Goal: Task Accomplishment & Management: Use online tool/utility

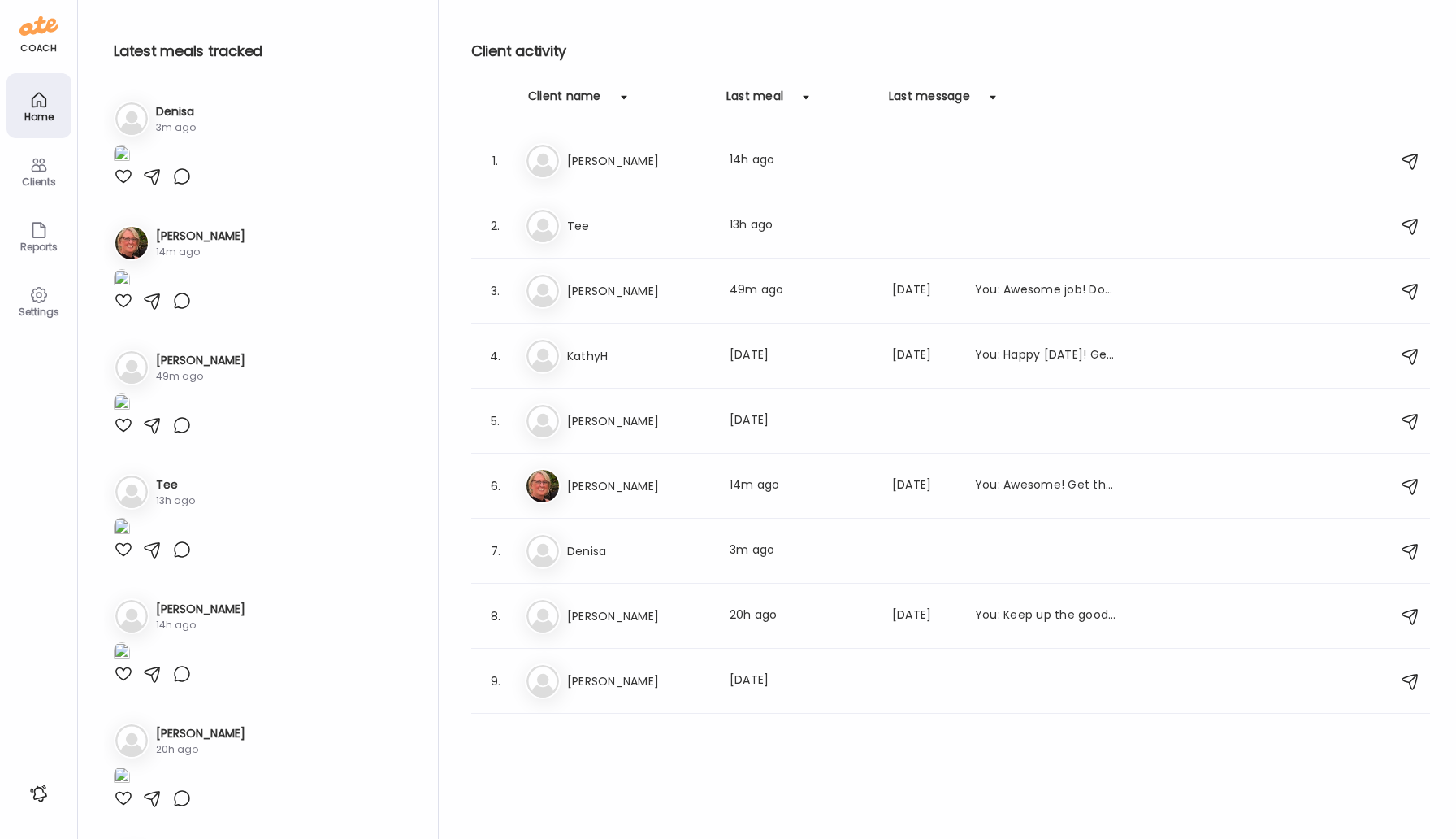
scroll to position [0, 265]
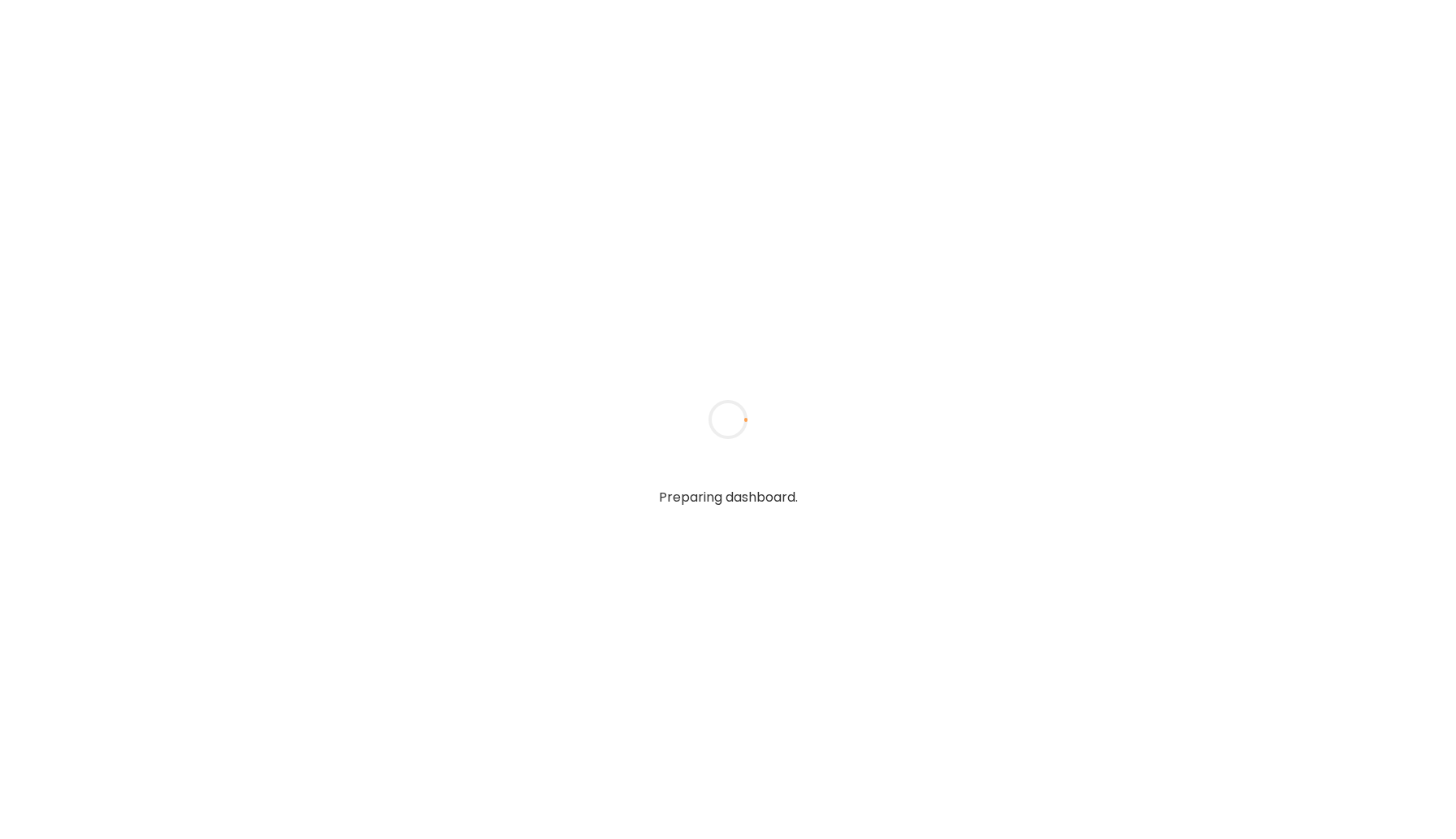
type input "*****"
type input "**********"
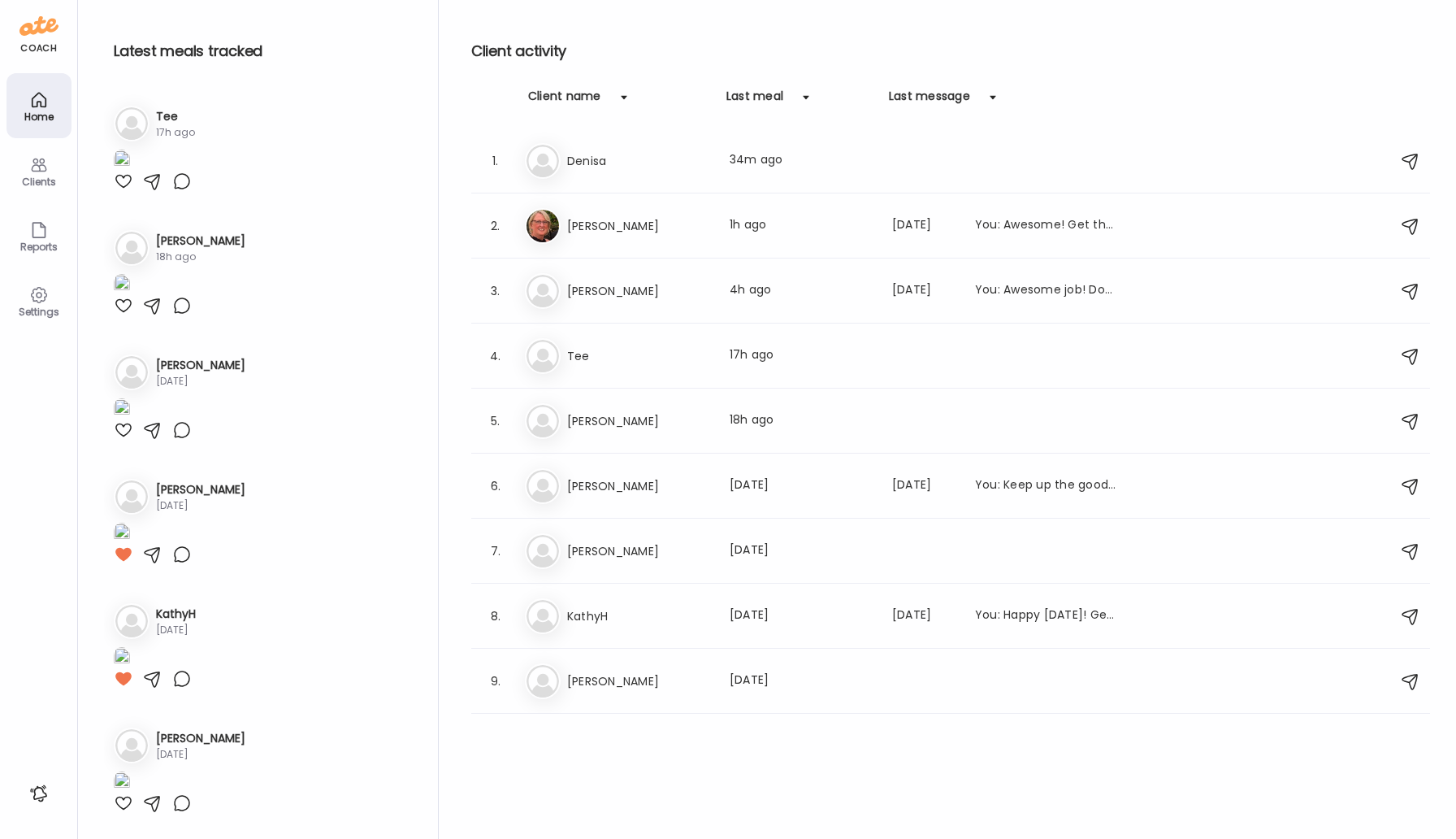
scroll to position [753, 0]
type input "**********"
click at [127, 67] on div at bounding box center [124, 57] width 20 height 20
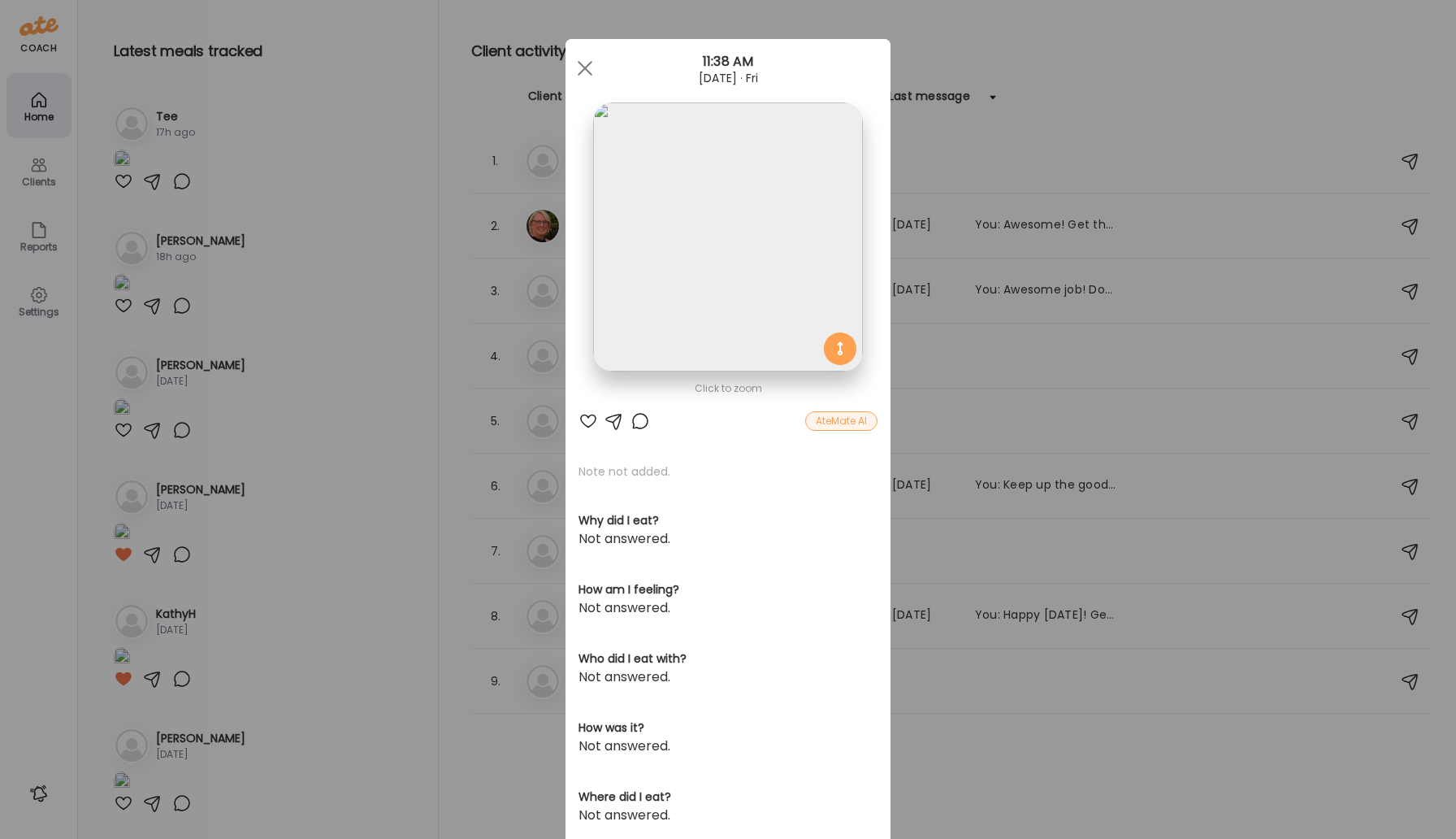
click at [848, 432] on div "Click to zoom AteMate AI Note not added. Why did I eat? Not answered. How am I …" at bounding box center [728, 516] width 325 height 956
click at [842, 423] on div "AteMate AI" at bounding box center [841, 421] width 72 height 20
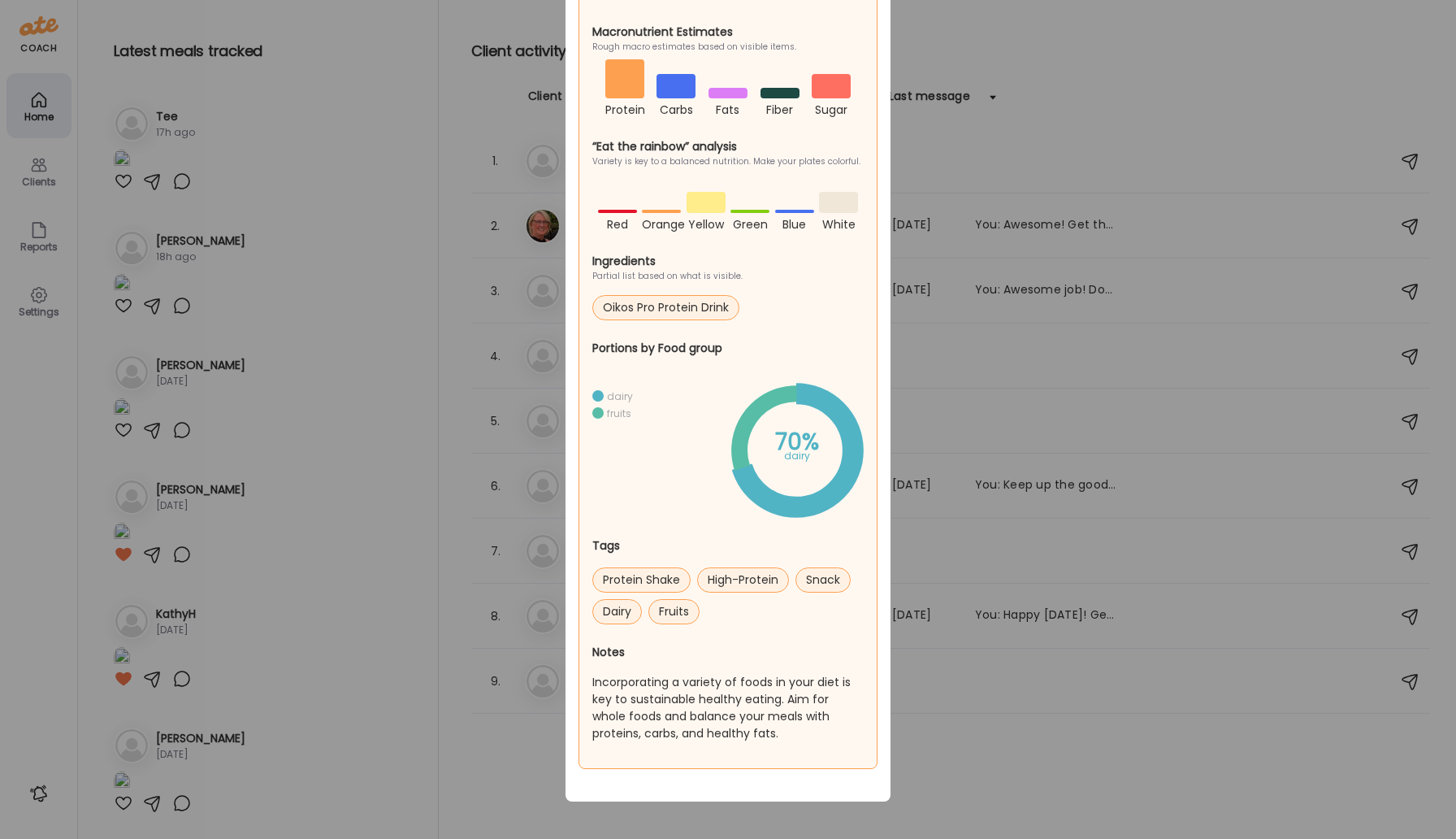
scroll to position [0, 0]
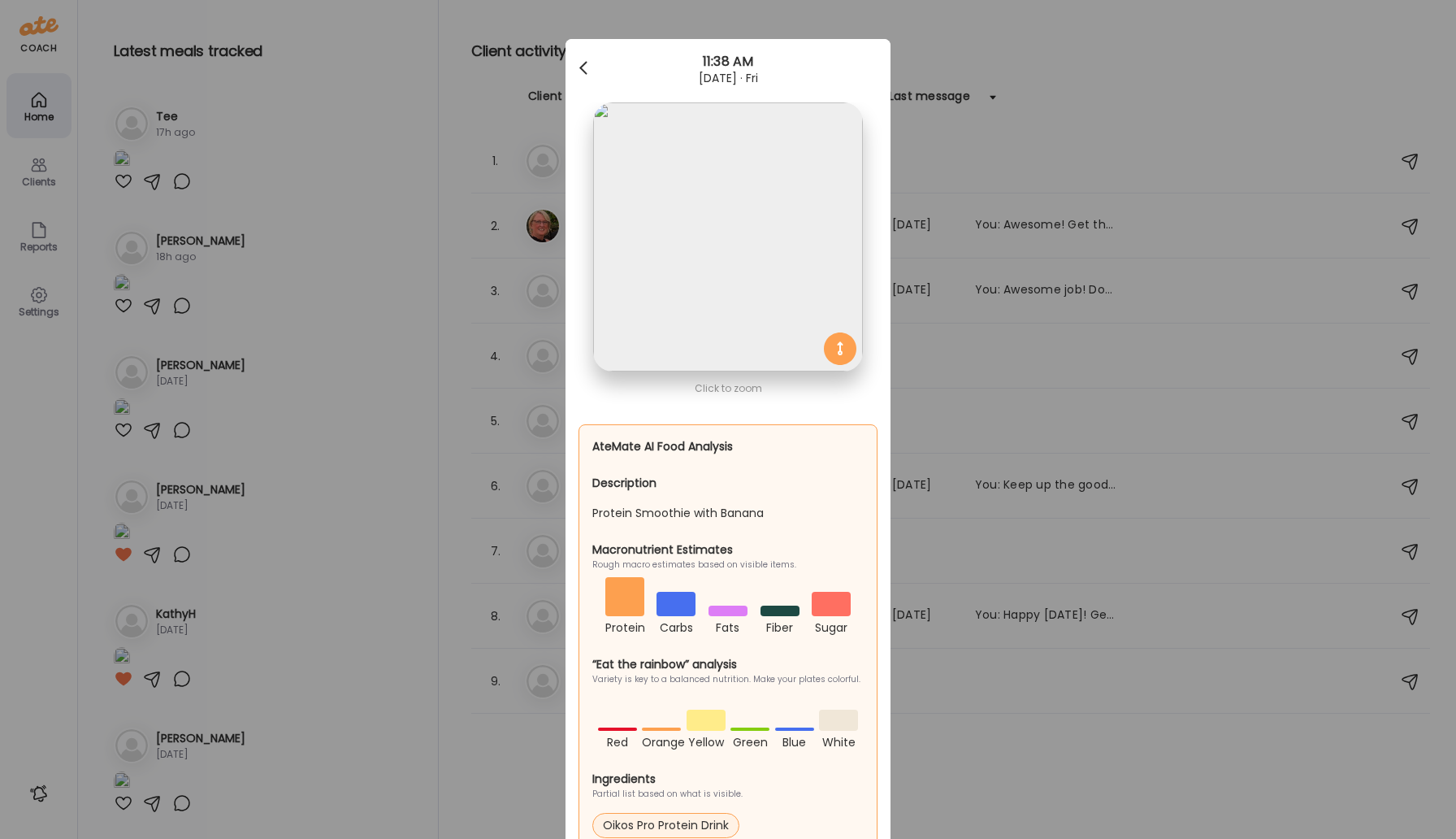
click at [583, 65] on span at bounding box center [584, 65] width 8 height 8
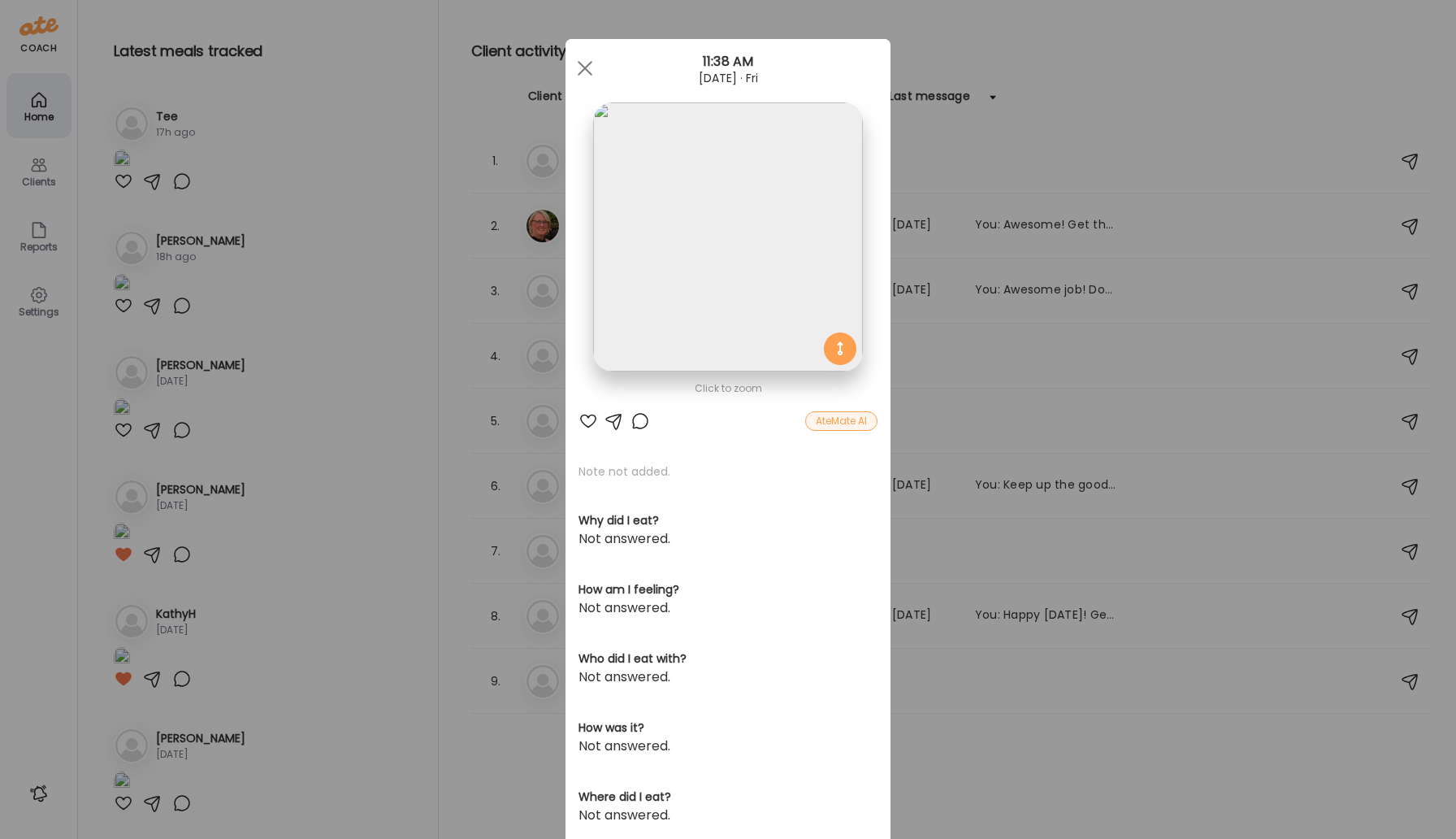
click at [641, 419] on div at bounding box center [640, 421] width 20 height 20
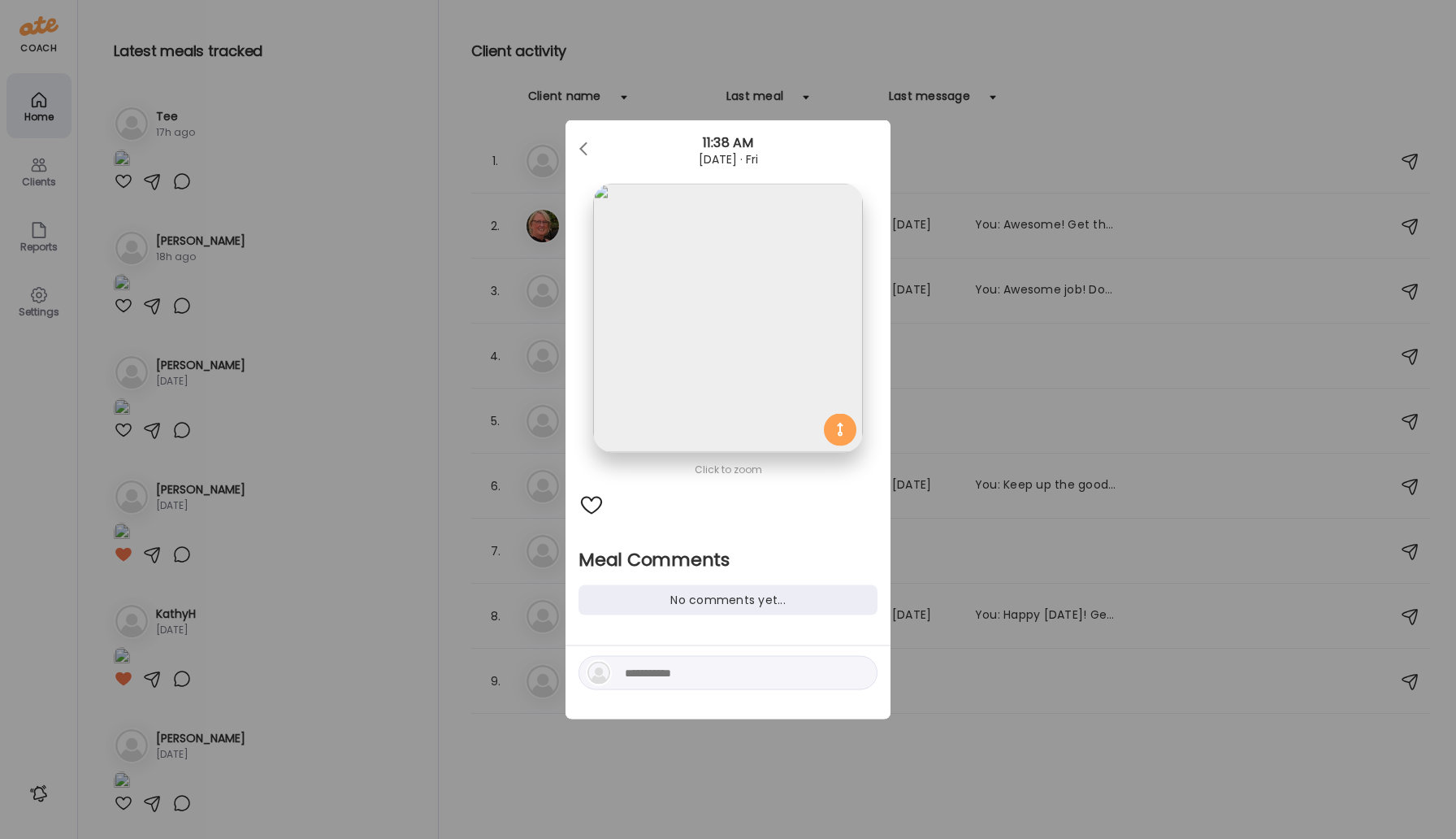
click at [691, 680] on textarea at bounding box center [733, 673] width 219 height 20
type textarea "**********"
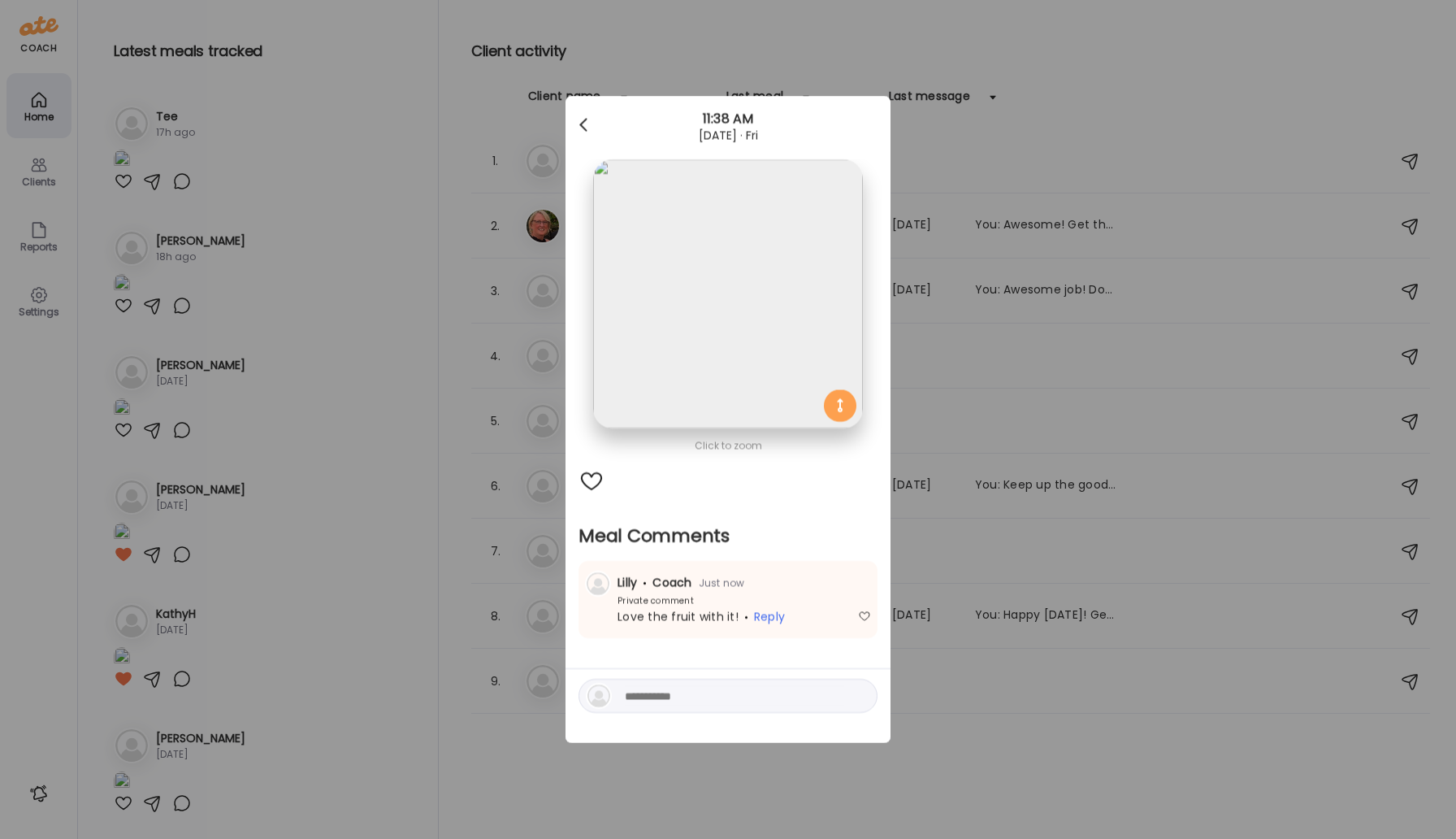
click at [575, 119] on div at bounding box center [585, 125] width 33 height 33
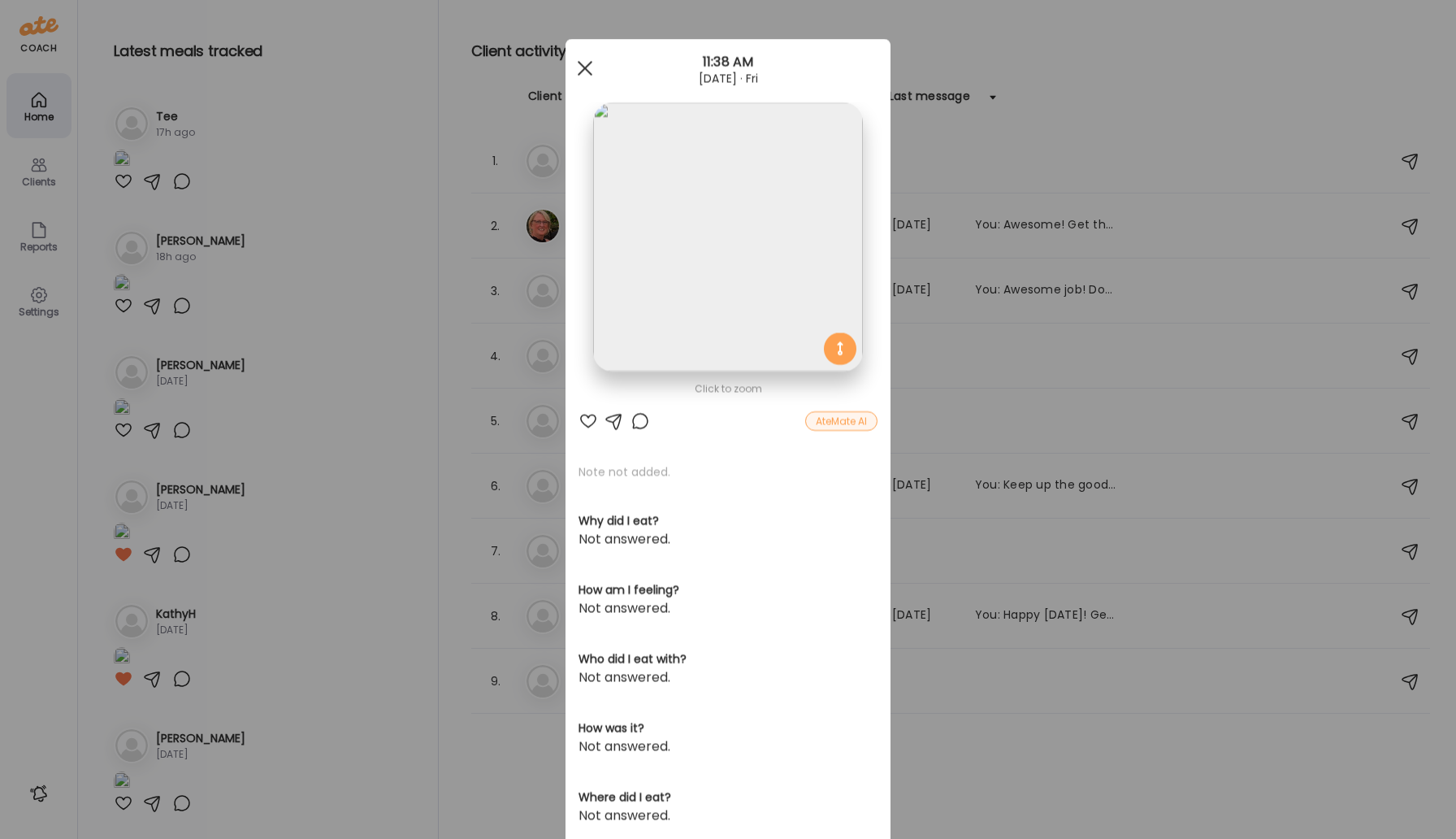
click at [587, 65] on span at bounding box center [585, 68] width 15 height 15
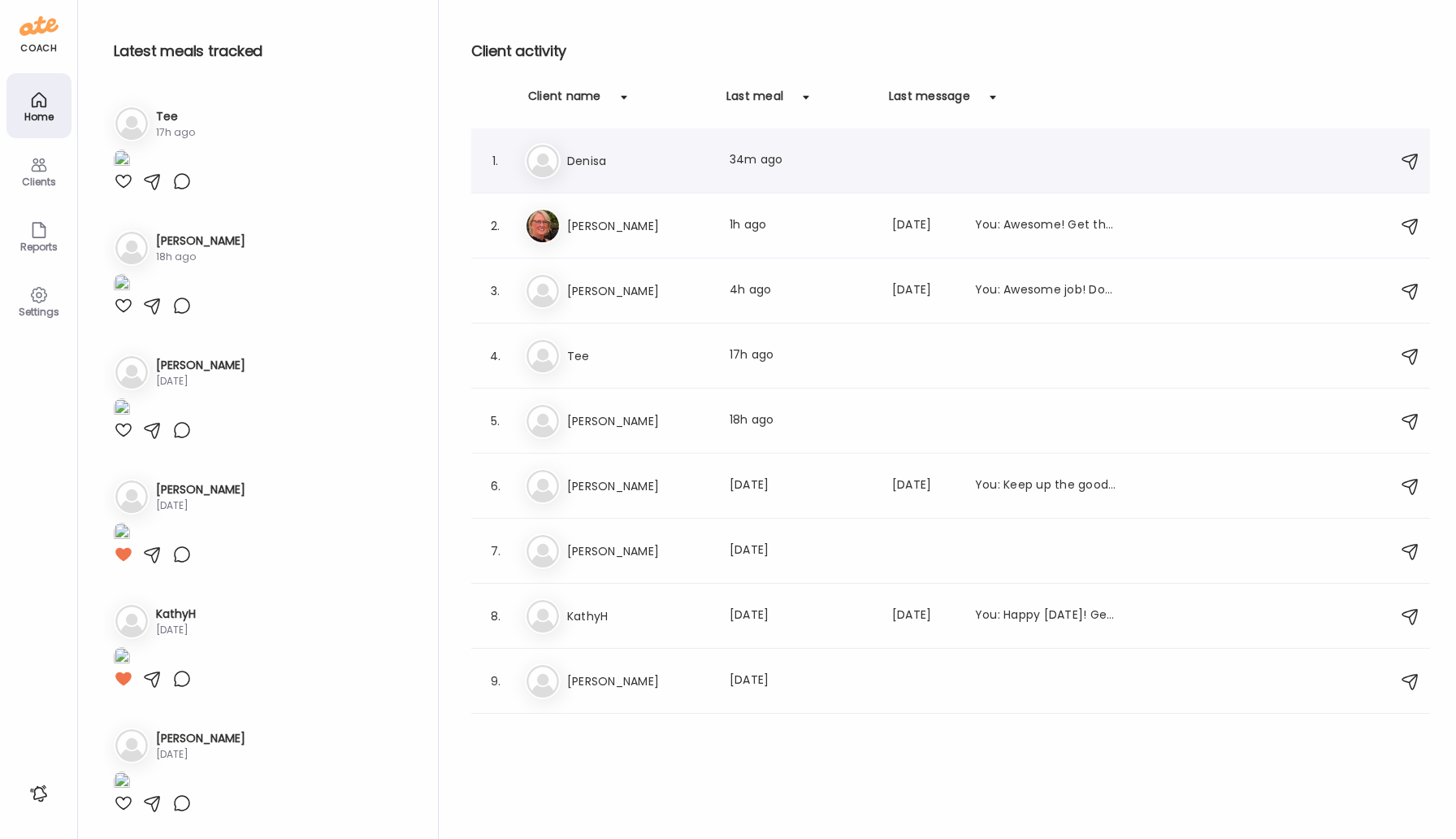
click at [592, 171] on div "De Denisa Last meal: 34m ago" at bounding box center [953, 161] width 857 height 36
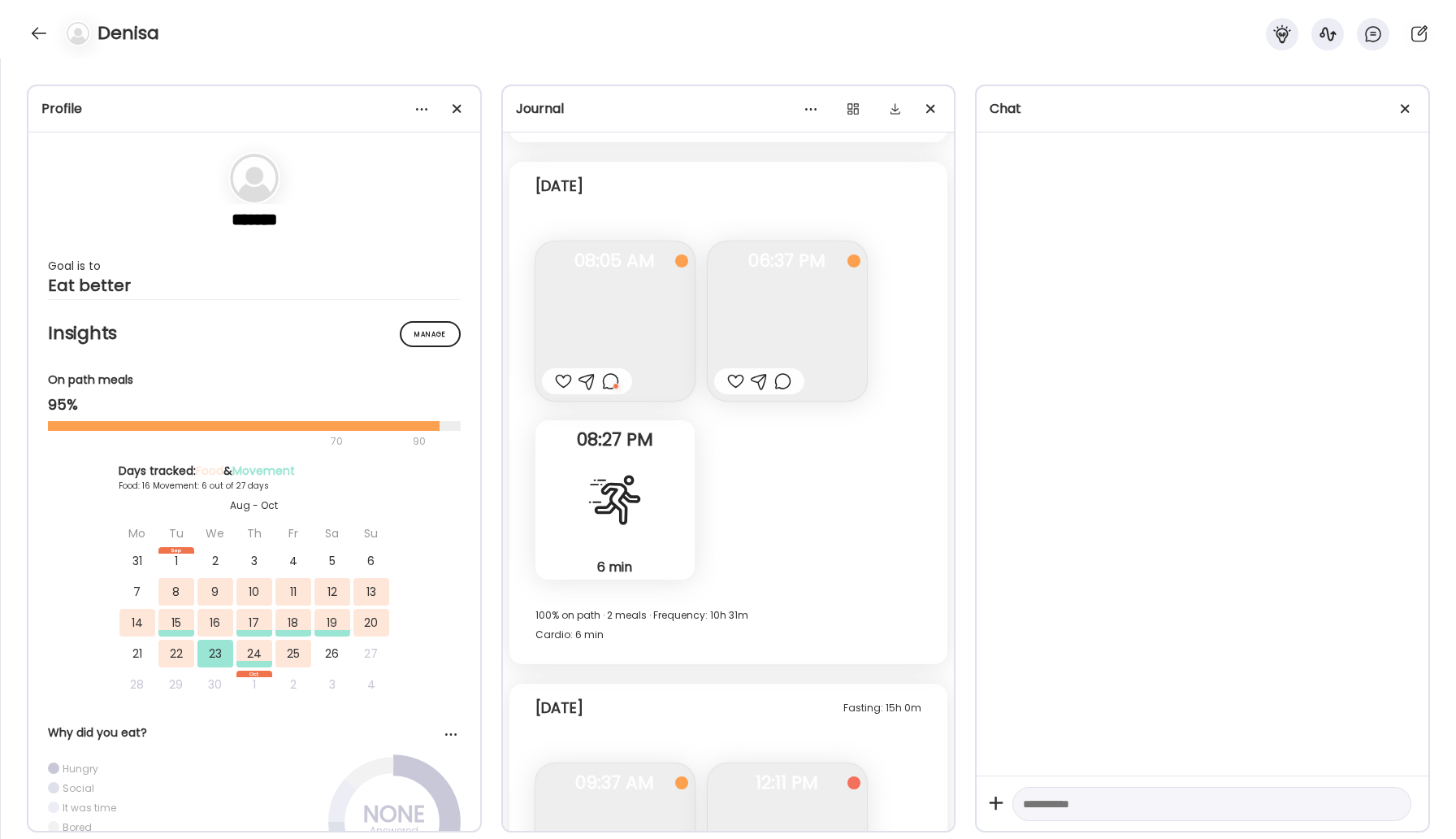
scroll to position [7586, 0]
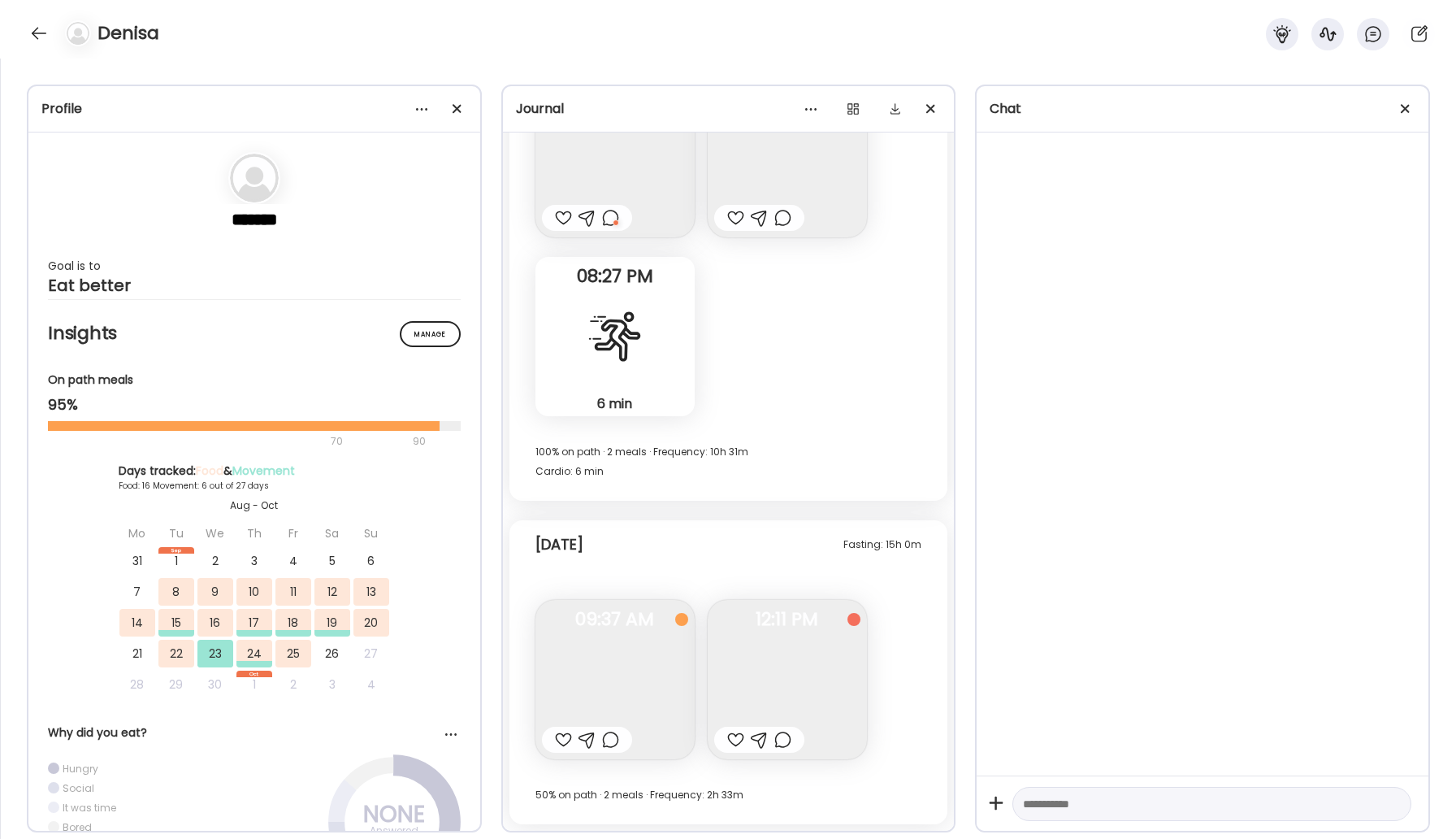
click at [763, 685] on img at bounding box center [787, 679] width 159 height 159
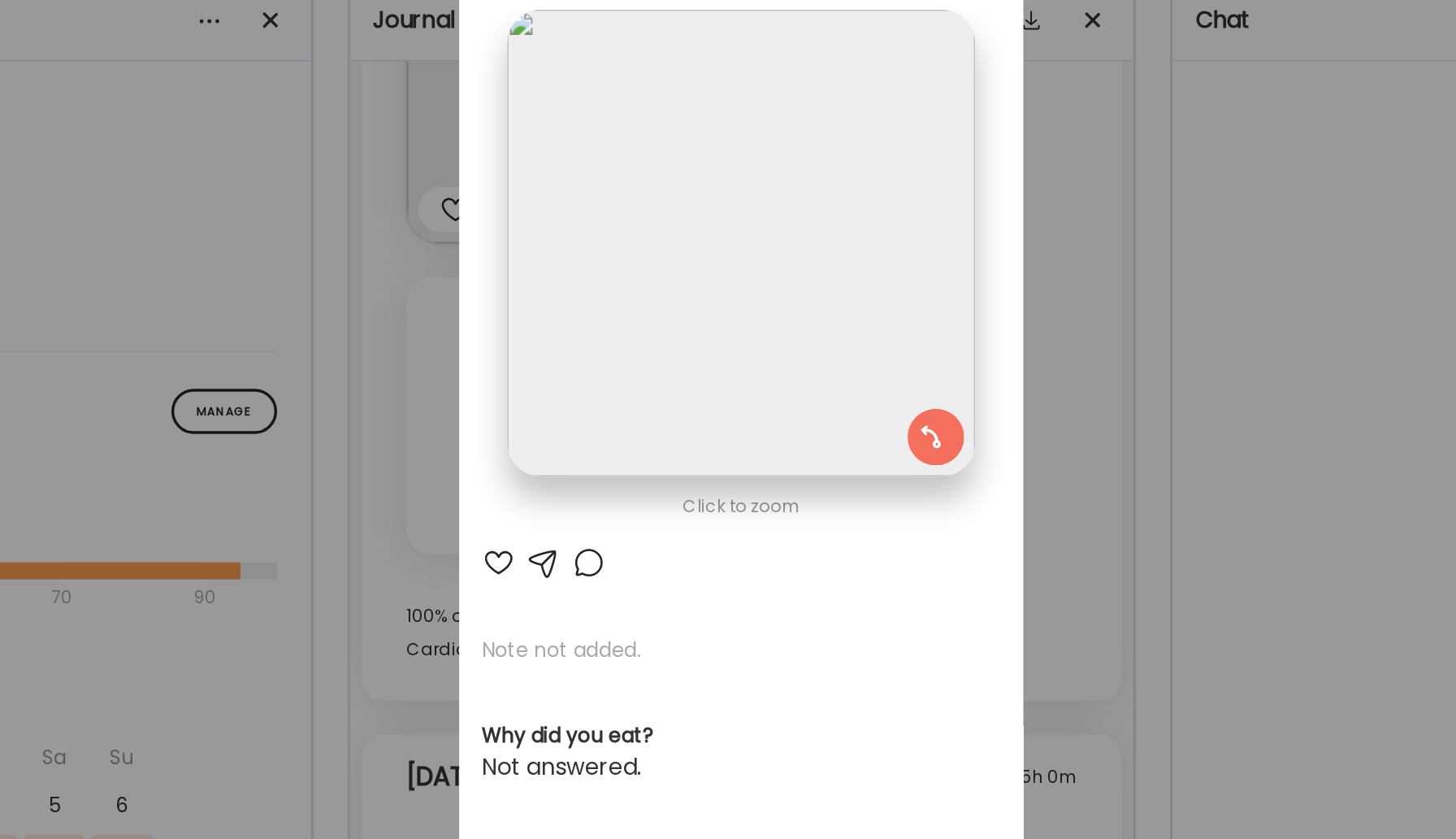
click at [584, 422] on div at bounding box center [589, 421] width 20 height 20
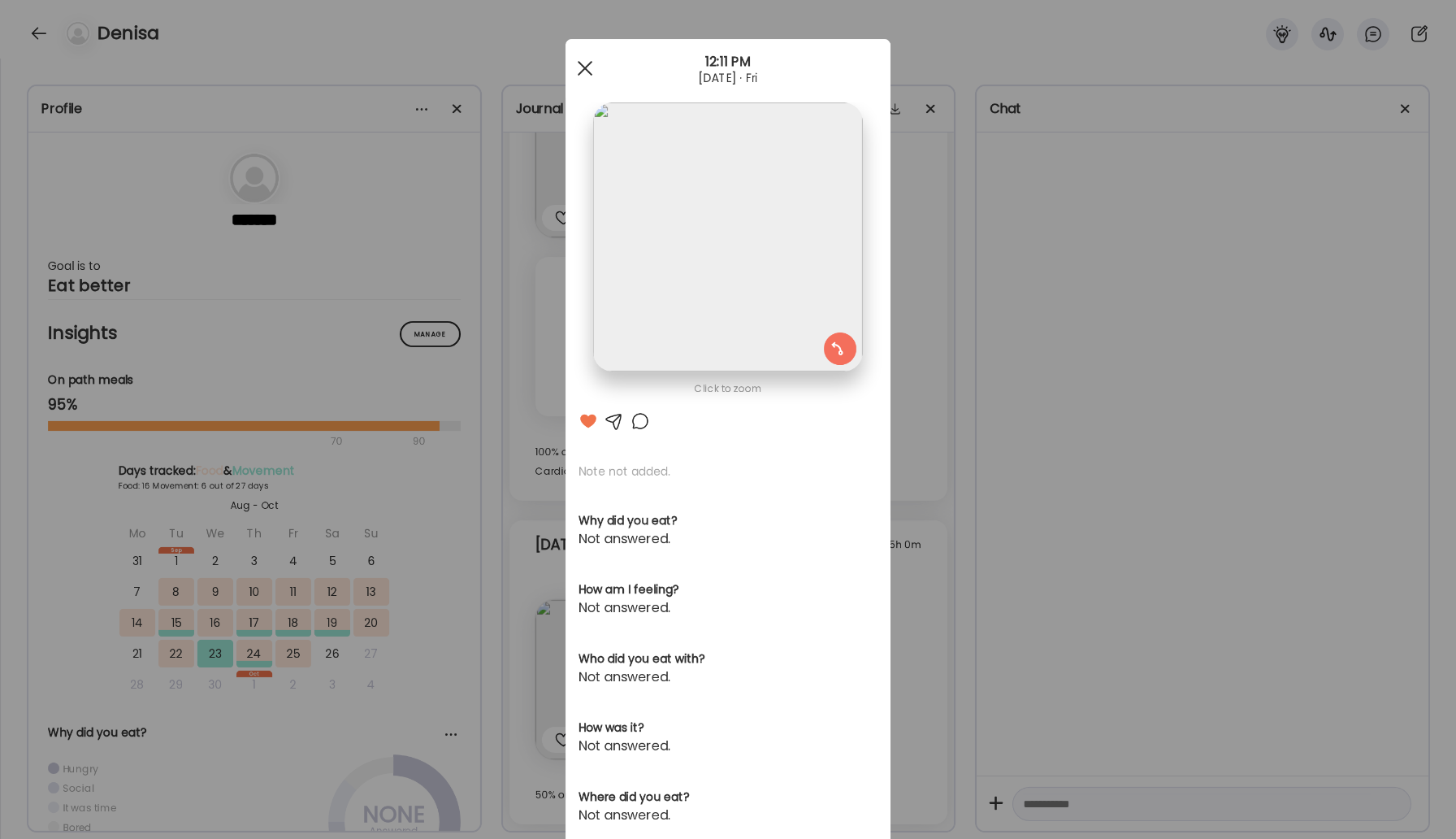
click at [585, 59] on div at bounding box center [585, 68] width 33 height 33
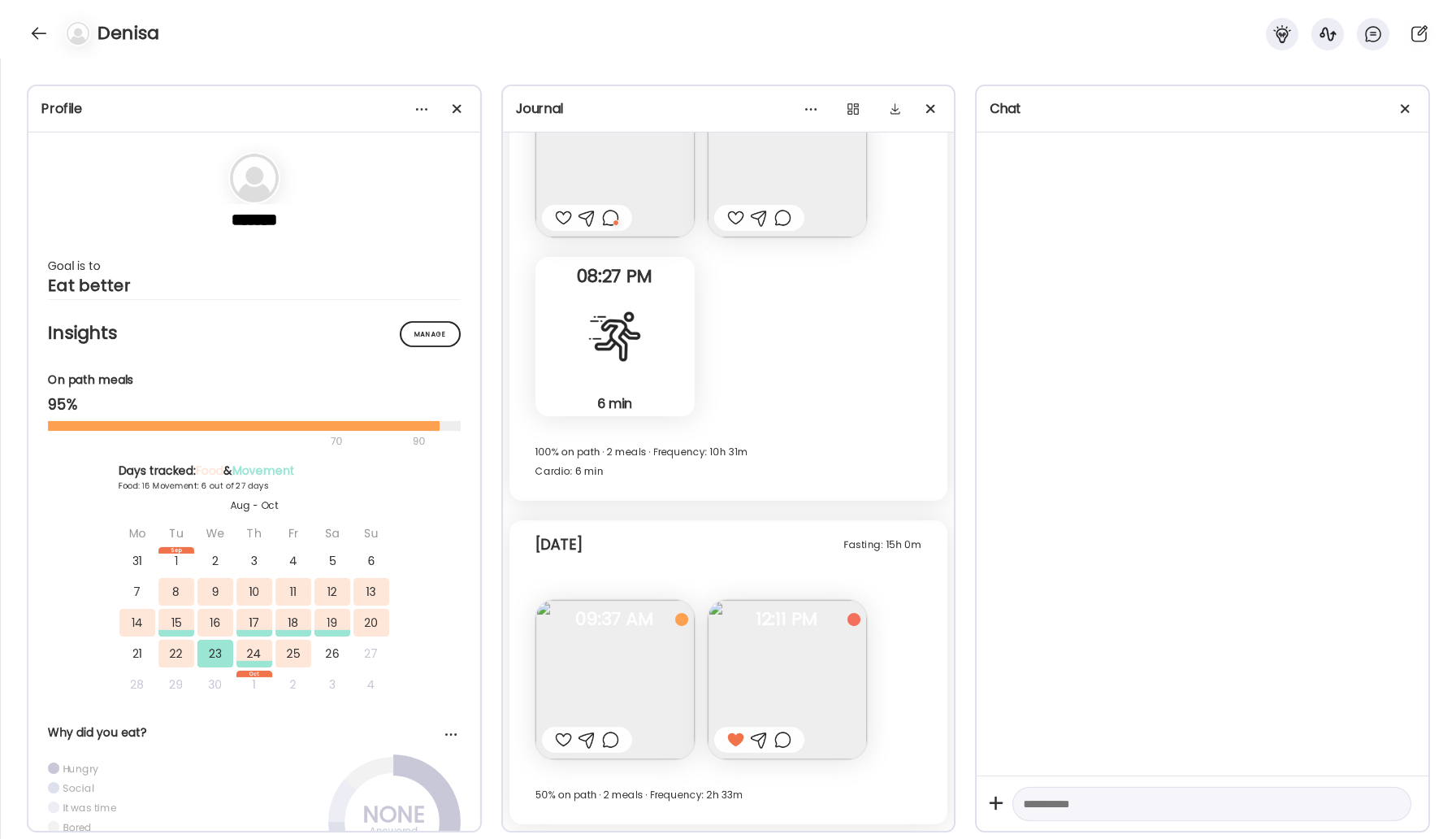
click at [619, 703] on img at bounding box center [614, 679] width 159 height 159
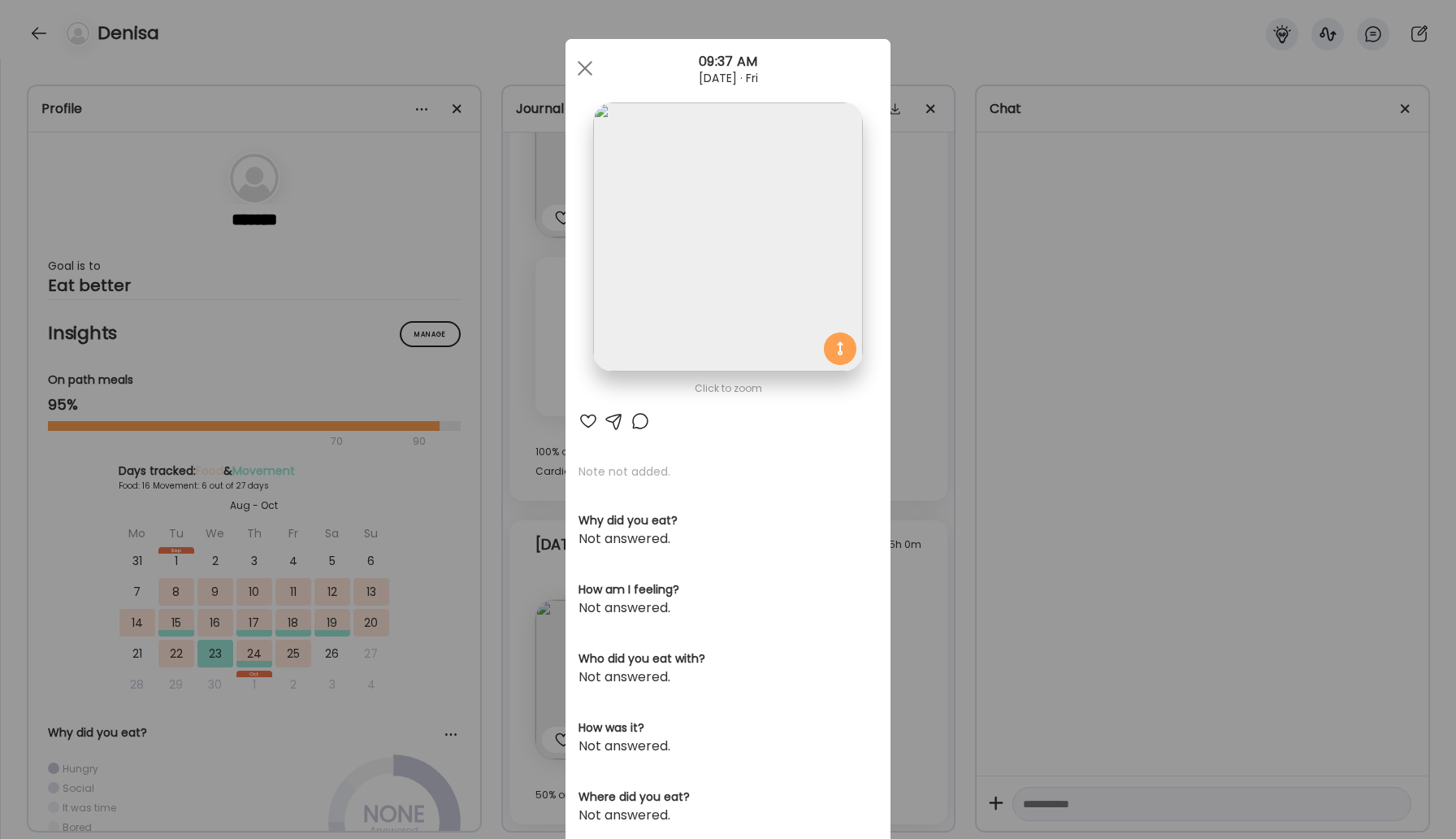
click at [594, 411] on div at bounding box center [589, 421] width 20 height 20
click at [637, 423] on div at bounding box center [640, 421] width 20 height 20
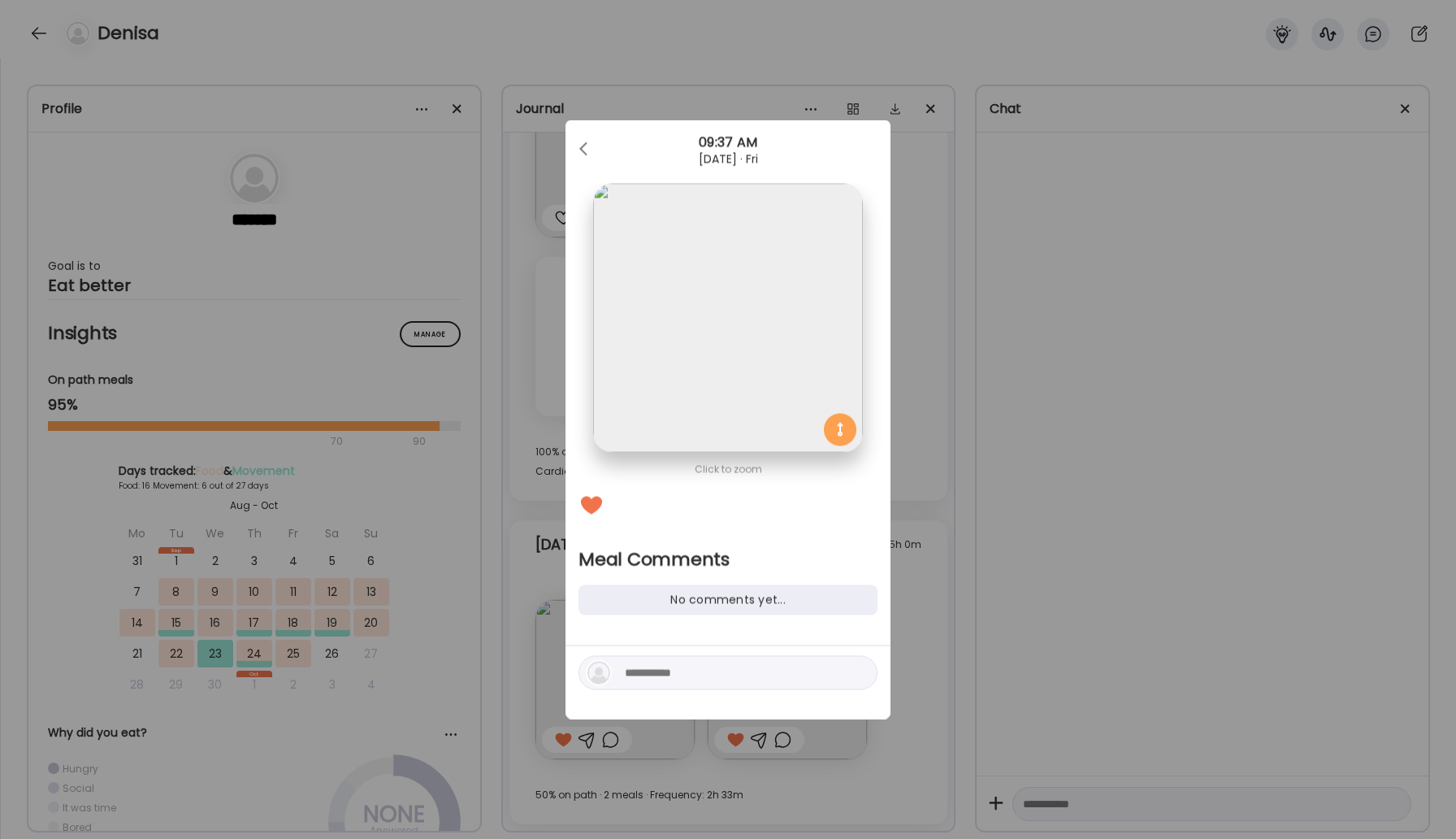
click at [663, 667] on textarea at bounding box center [733, 673] width 219 height 20
type textarea "**********"
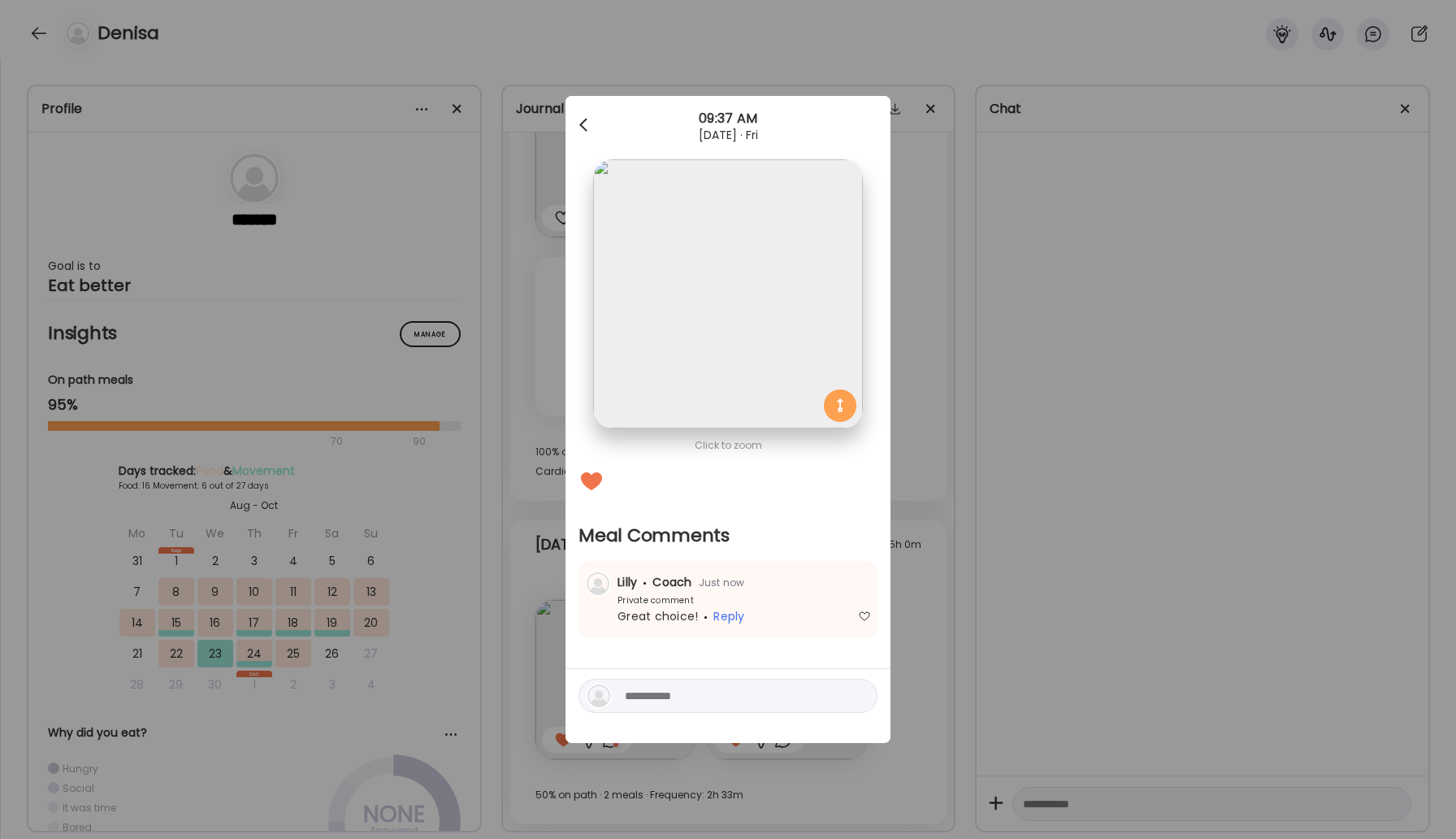
click at [583, 118] on div at bounding box center [585, 125] width 33 height 33
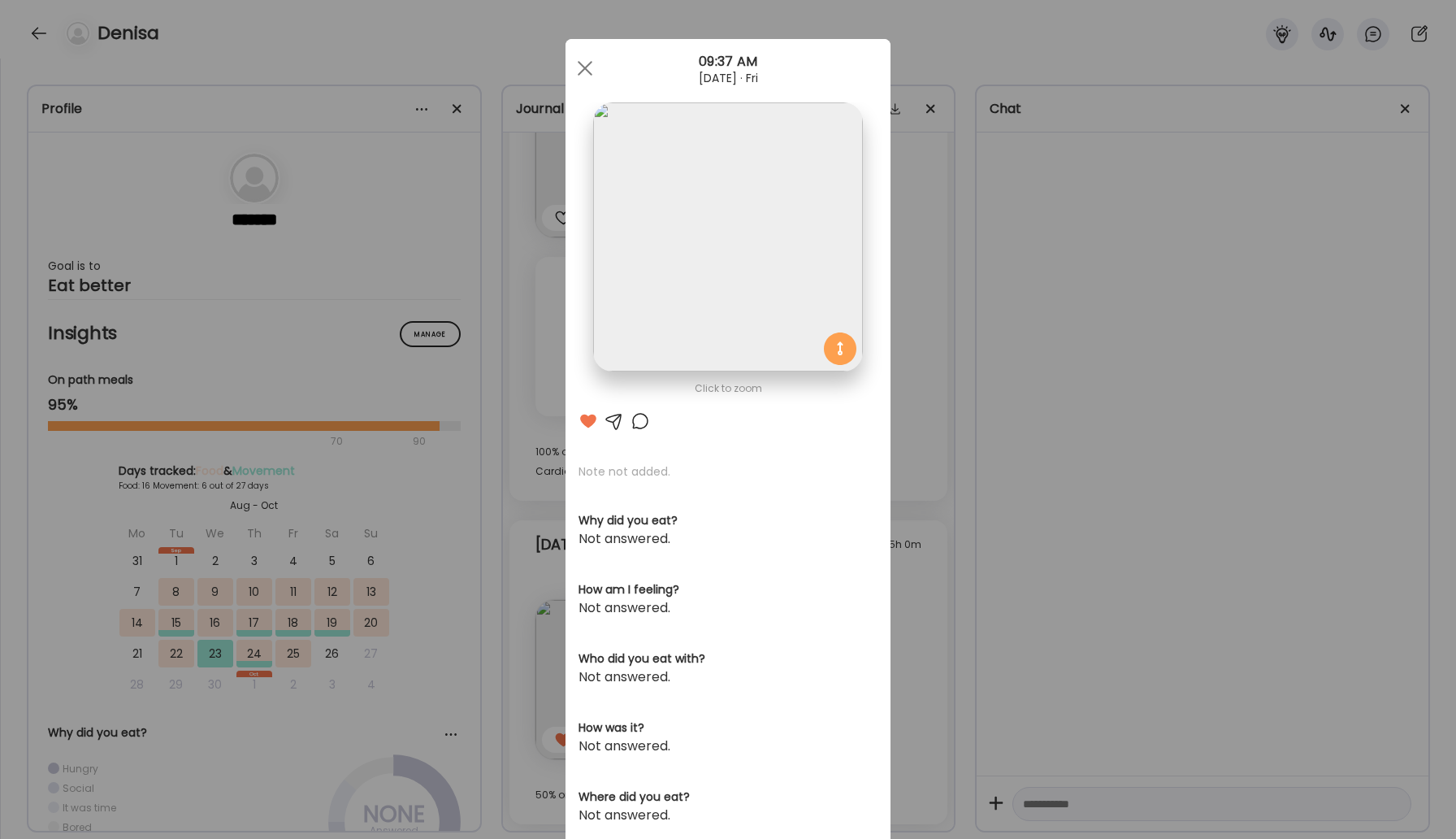
click at [26, 25] on div "Ate Coach Dashboard Wahoo! It’s official Take a moment to set up your Coach Pro…" at bounding box center [728, 419] width 1456 height 839
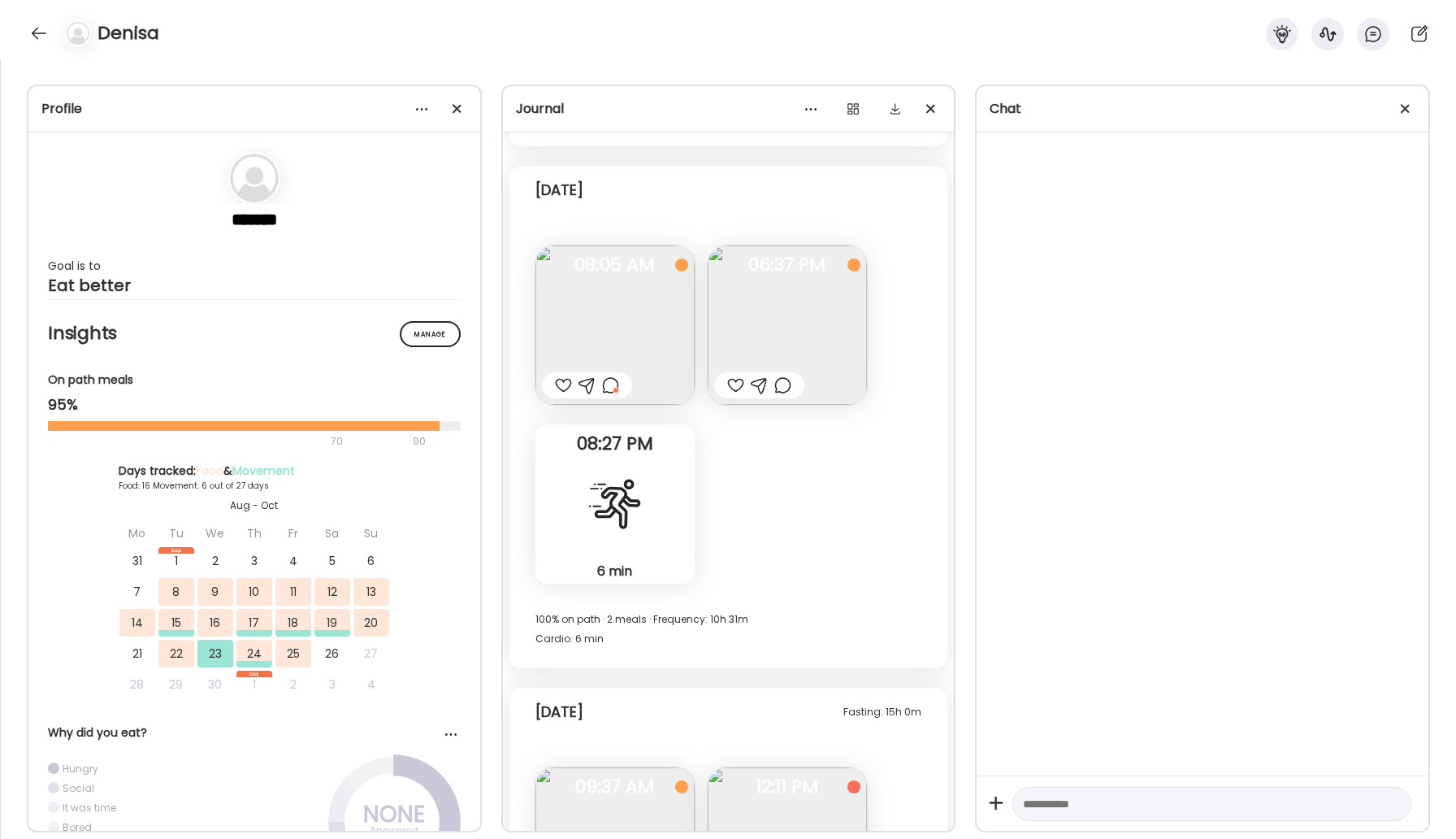
scroll to position [7418, 0]
click at [731, 393] on div at bounding box center [735, 386] width 17 height 20
click at [739, 351] on img at bounding box center [787, 326] width 159 height 159
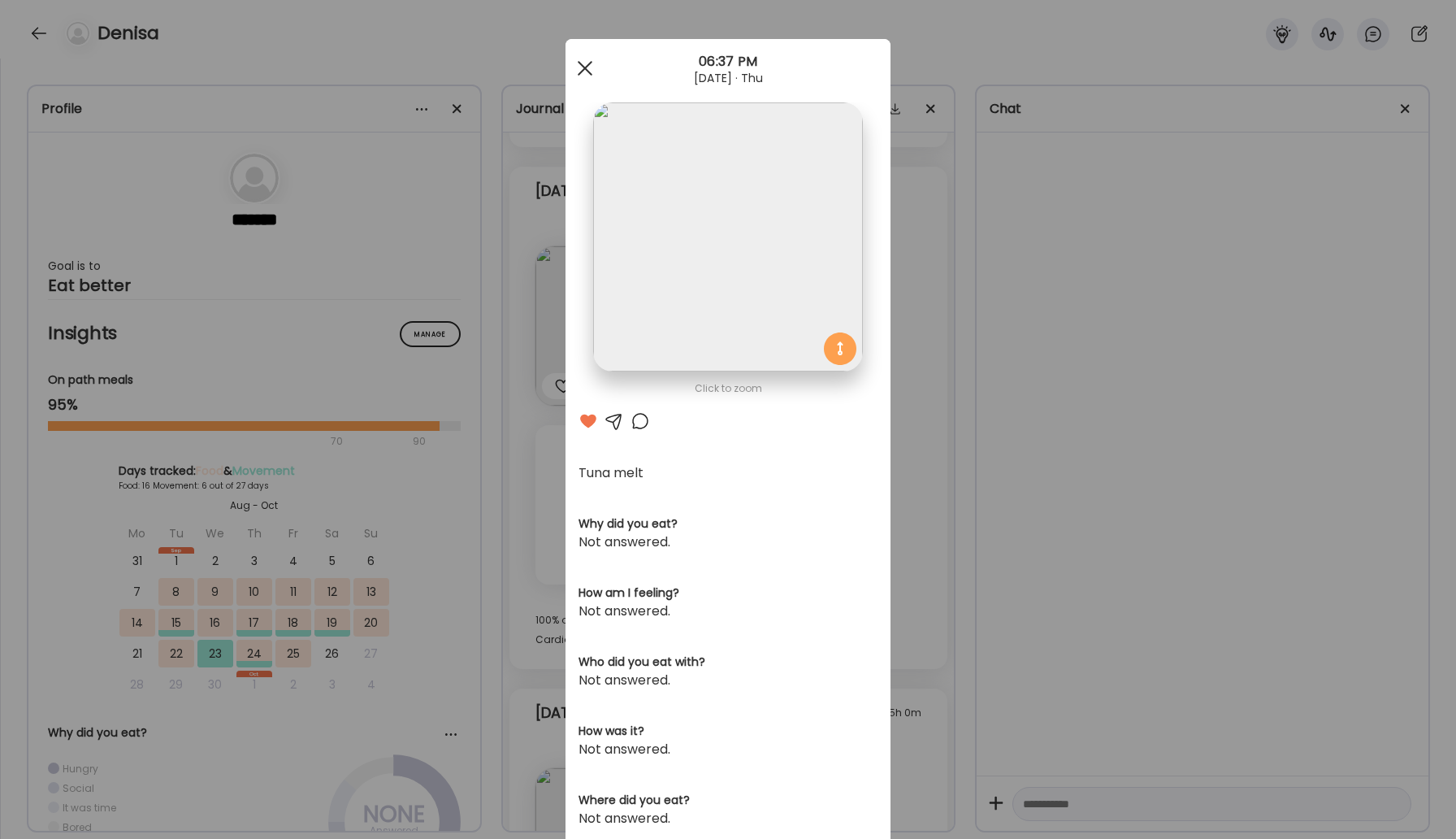
click at [583, 71] on div at bounding box center [585, 68] width 33 height 33
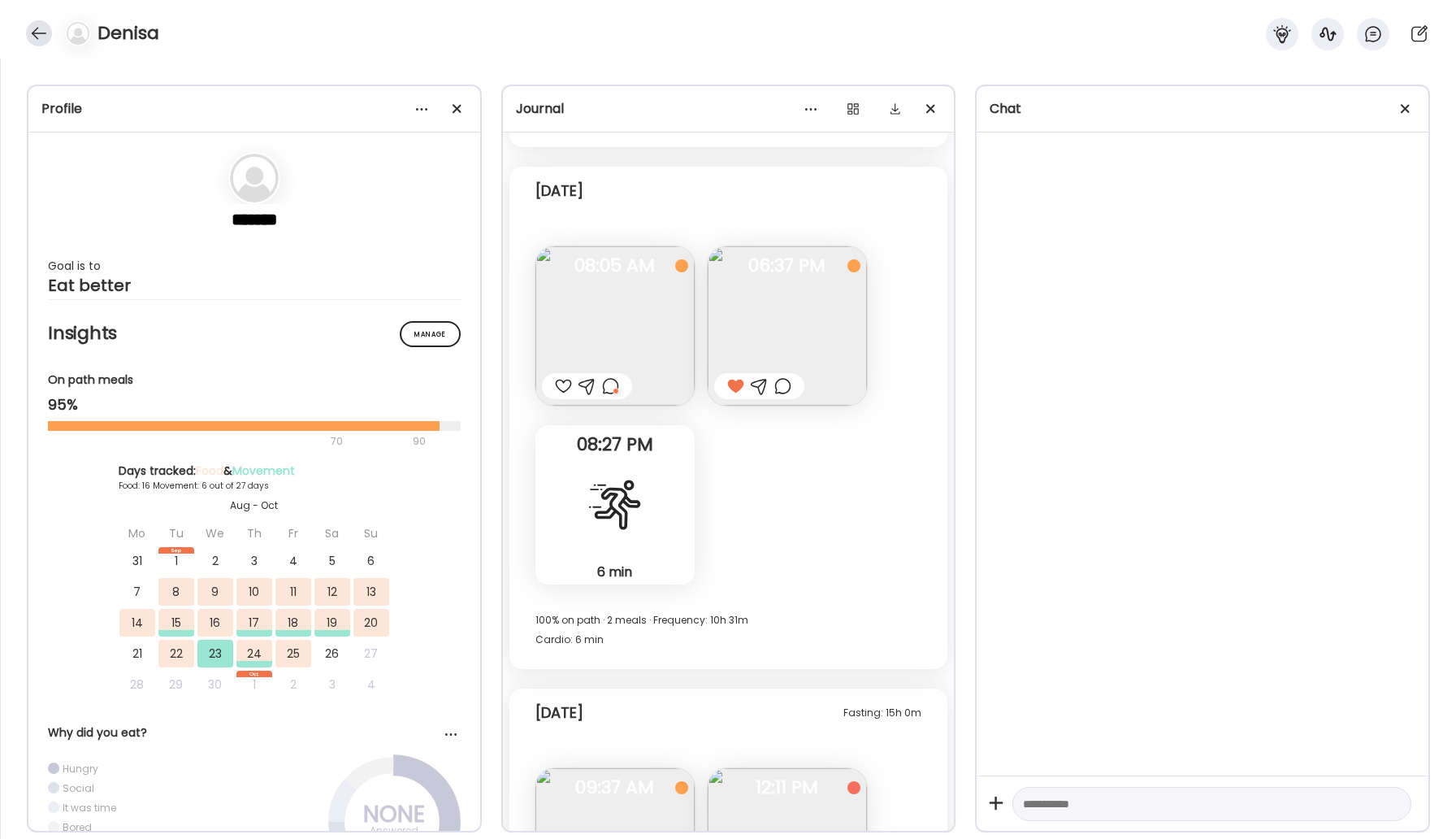
click at [36, 31] on div at bounding box center [39, 33] width 26 height 26
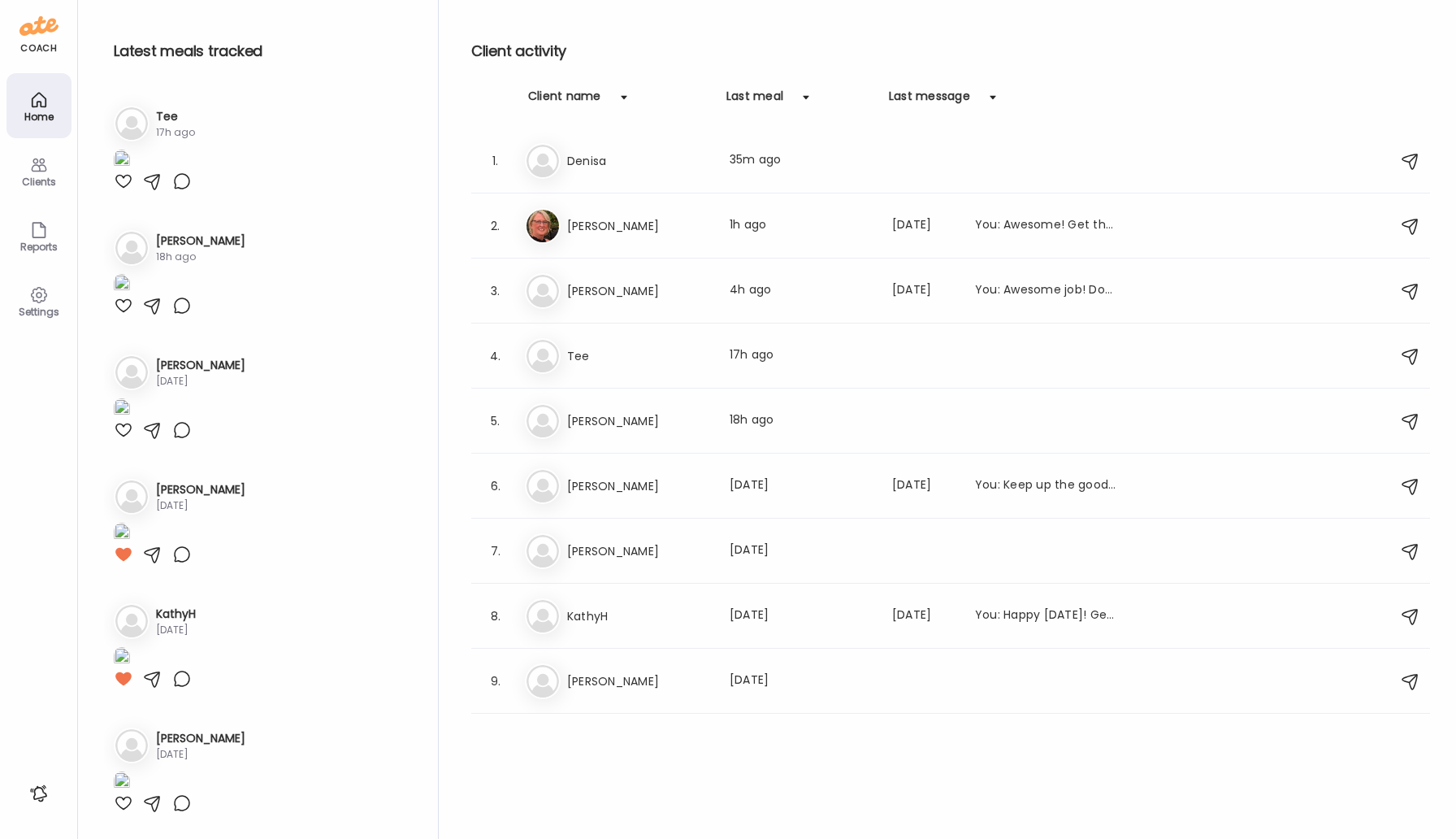
scroll to position [401, 0]
click at [621, 482] on h3 "[PERSON_NAME]" at bounding box center [638, 487] width 143 height 20
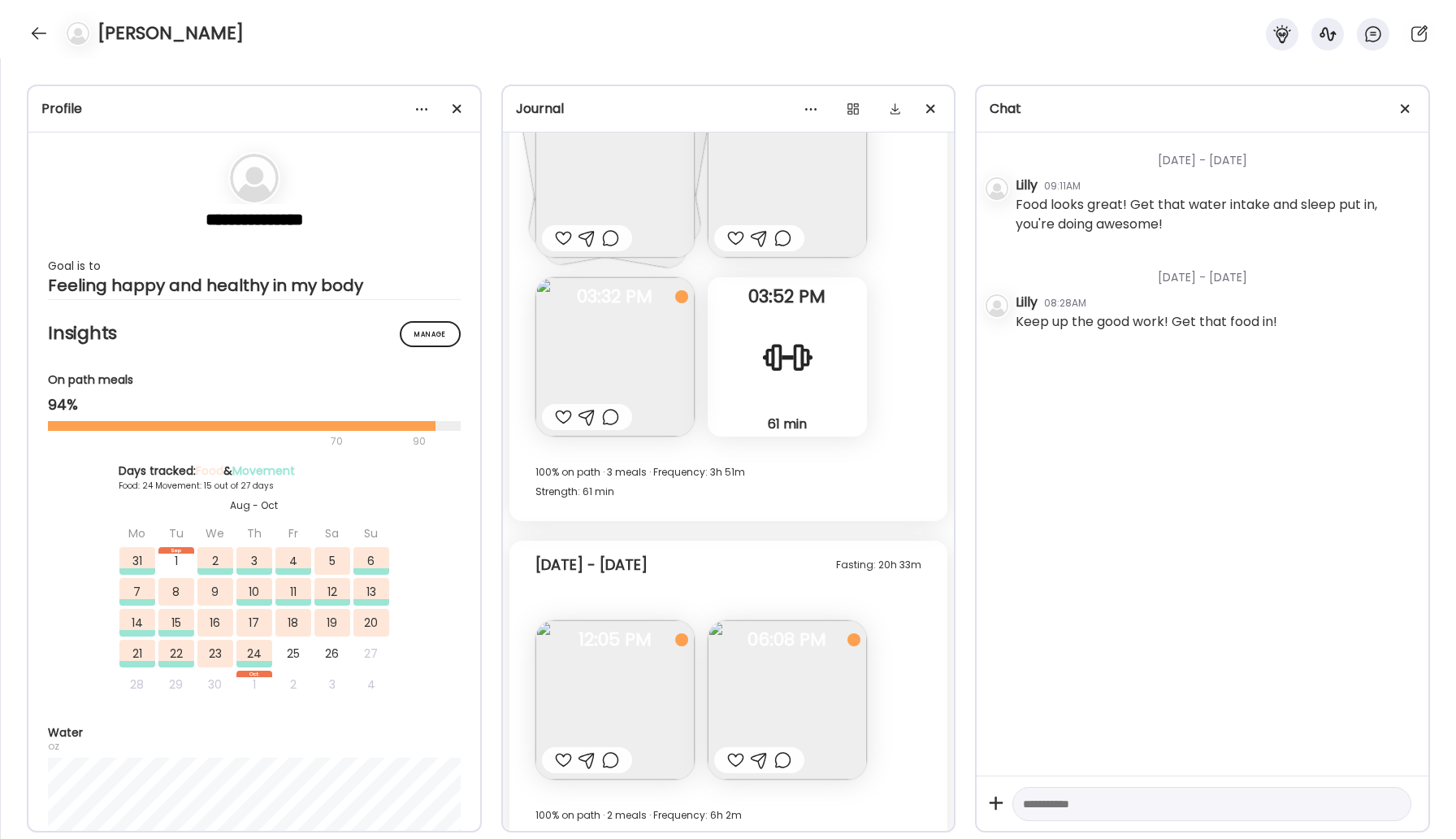
scroll to position [20194, 0]
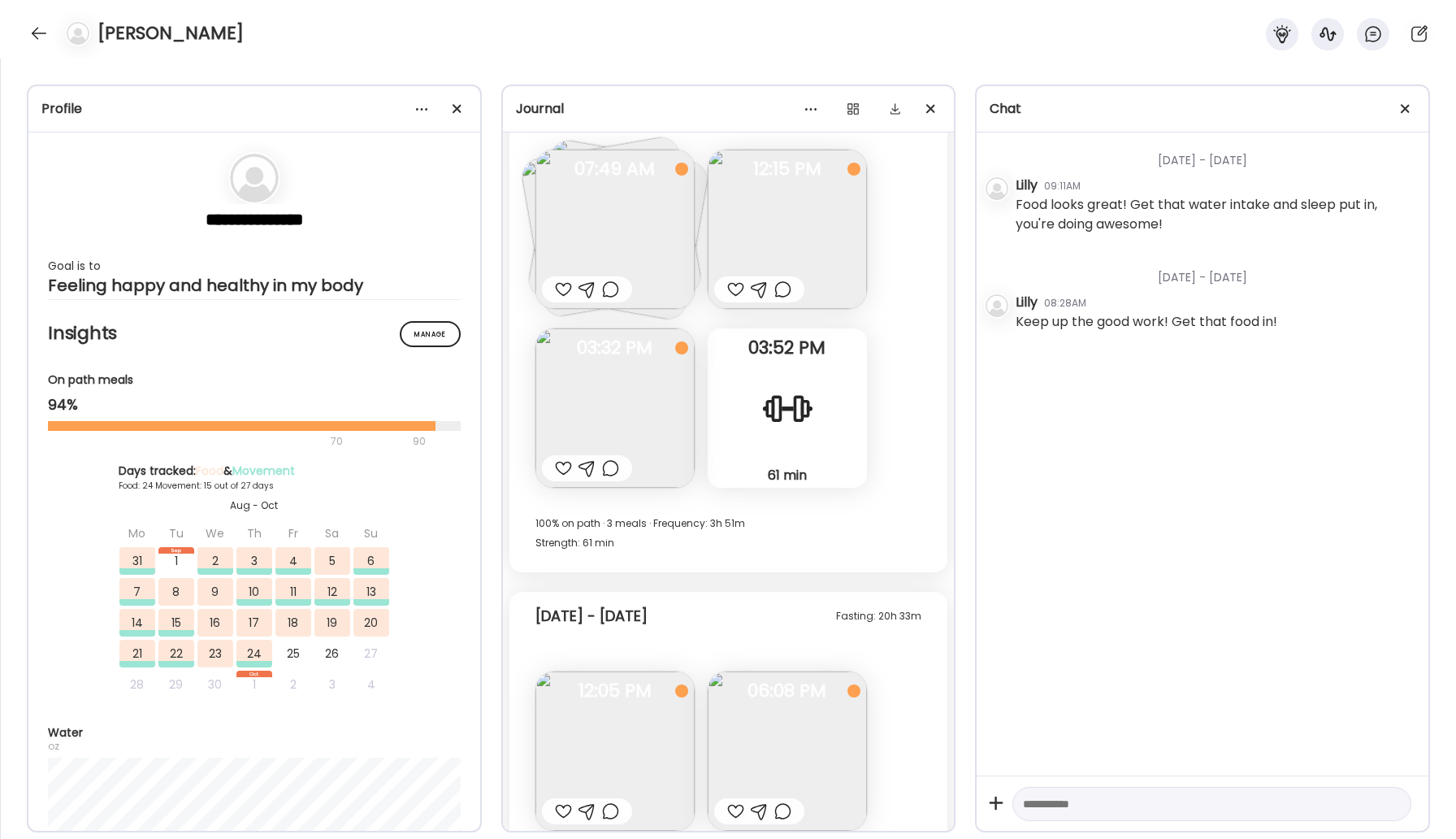
click at [29, 17] on div "[PERSON_NAME]" at bounding box center [728, 29] width 1456 height 59
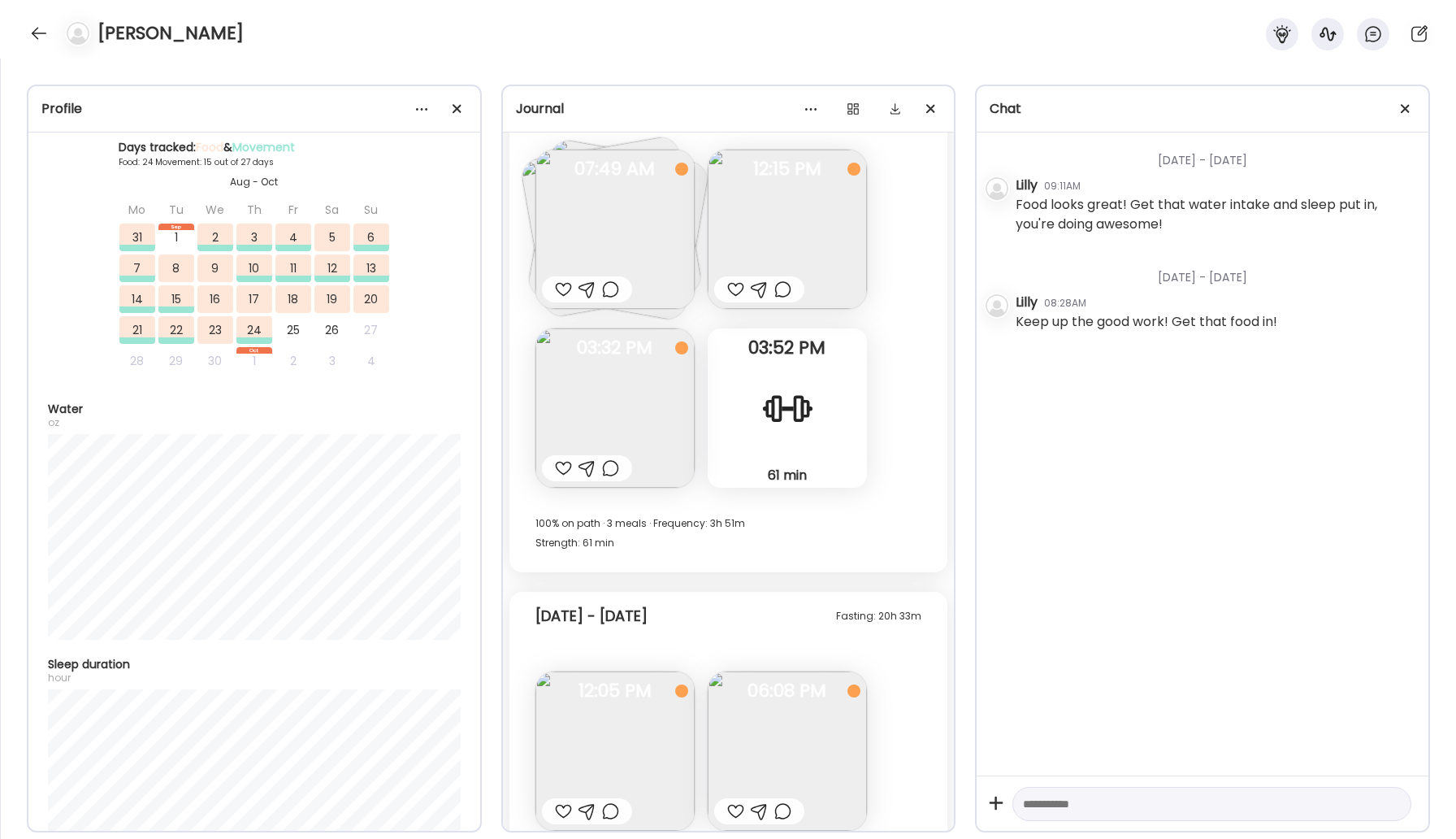
scroll to position [536, 0]
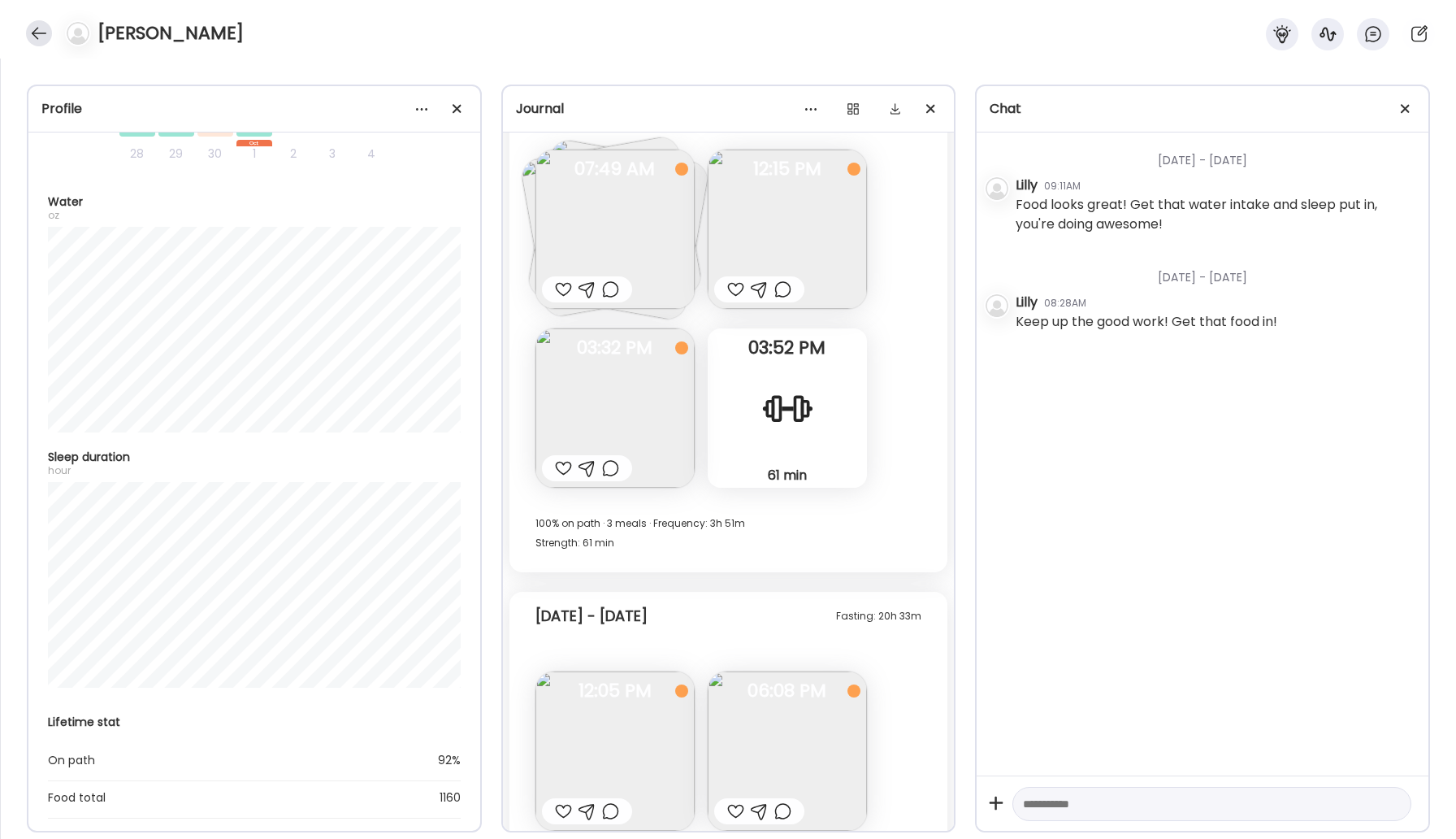
click at [47, 36] on div at bounding box center [39, 33] width 26 height 26
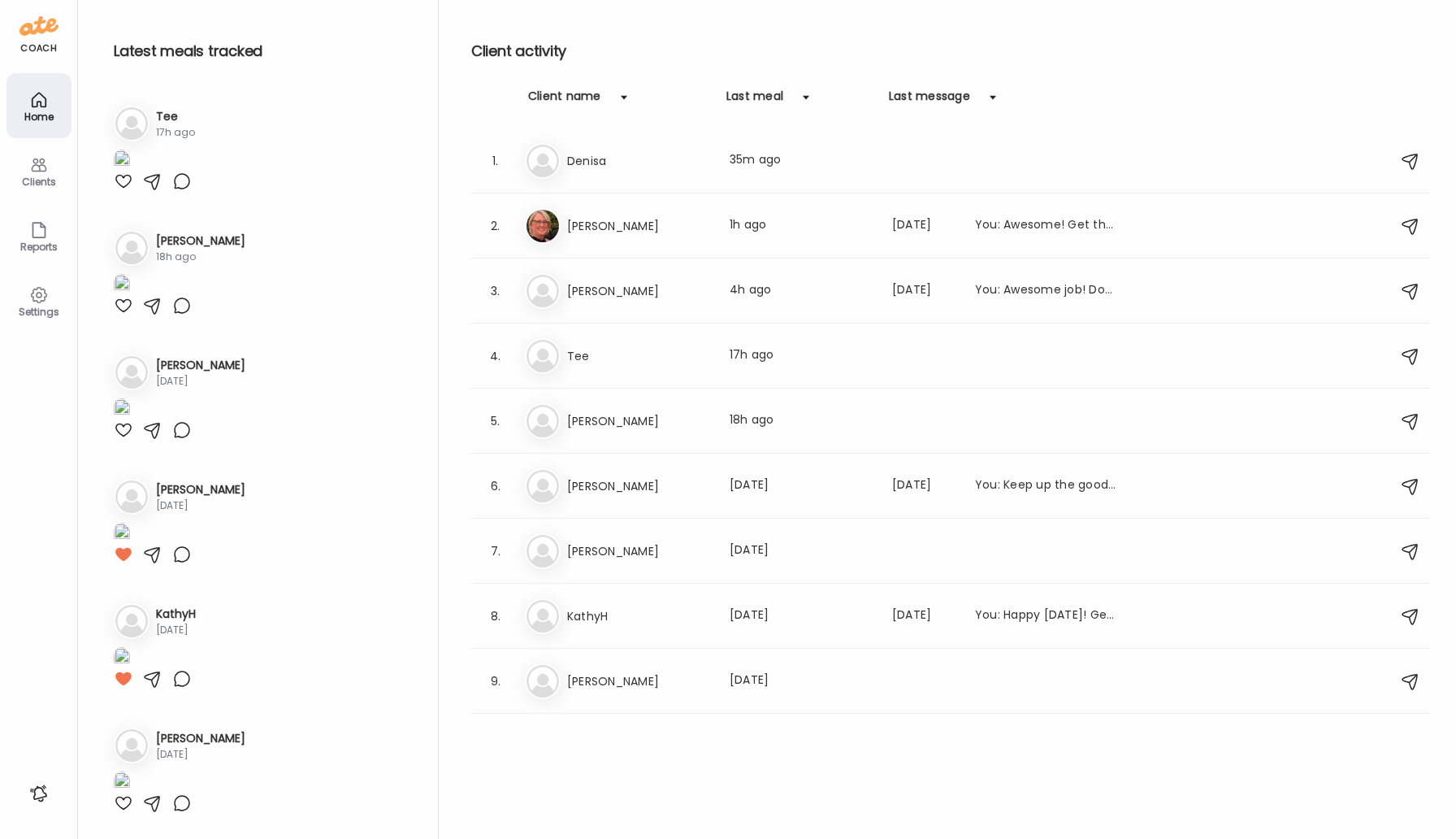
scroll to position [401, 0]
